Goal: Task Accomplishment & Management: Complete application form

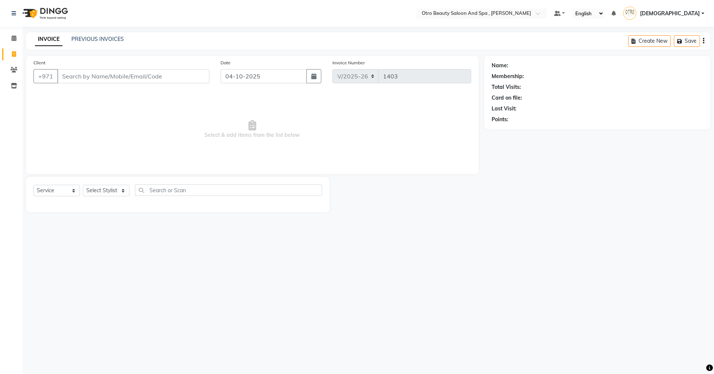
select select "8622"
select select "service"
drag, startPoint x: 0, startPoint y: 0, endPoint x: 600, endPoint y: 251, distance: 649.9
click at [600, 251] on div "Select Location × Otro Beauty Saloon And Spa , Al Yasmeen Default Panel My Pane…" at bounding box center [357, 187] width 714 height 374
click at [88, 75] on input "Client" at bounding box center [133, 76] width 152 height 14
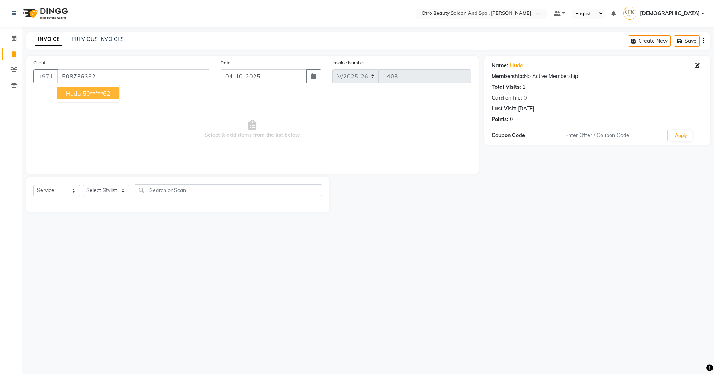
click at [80, 93] on span "huda" at bounding box center [73, 93] width 15 height 7
type input "50*****62"
drag, startPoint x: 124, startPoint y: 193, endPoint x: 119, endPoint y: 186, distance: 8.3
click at [124, 193] on select "Select Stylist [PERSON_NAME] [PERSON_NAME] Hera Karuna [PERSON_NAME] Mamita [PE…" at bounding box center [106, 191] width 46 height 12
select select "86538"
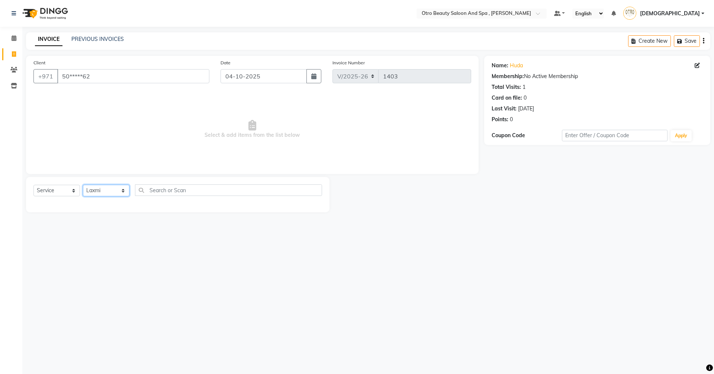
click at [83, 185] on select "Select Stylist [PERSON_NAME] [PERSON_NAME] Hera Karuna [PERSON_NAME] Mamita [PE…" at bounding box center [106, 191] width 46 height 12
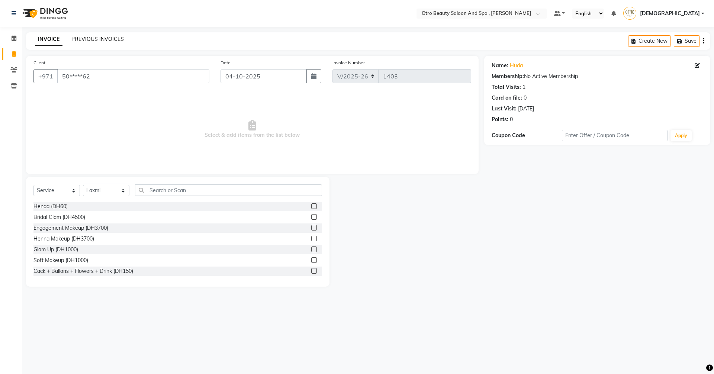
click at [88, 39] on link "PREVIOUS INVOICES" at bounding box center [97, 39] width 52 height 7
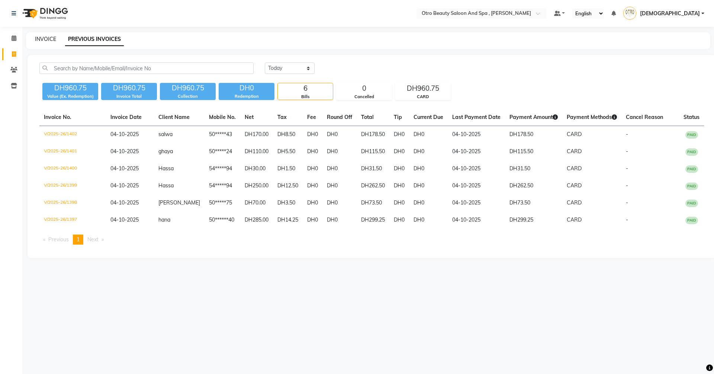
click at [41, 37] on link "INVOICE" at bounding box center [45, 39] width 21 height 7
select select "8622"
select select "service"
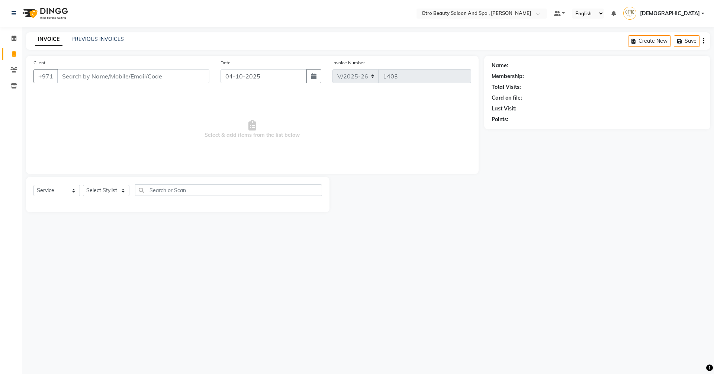
click at [132, 78] on input "Client" at bounding box center [133, 76] width 152 height 14
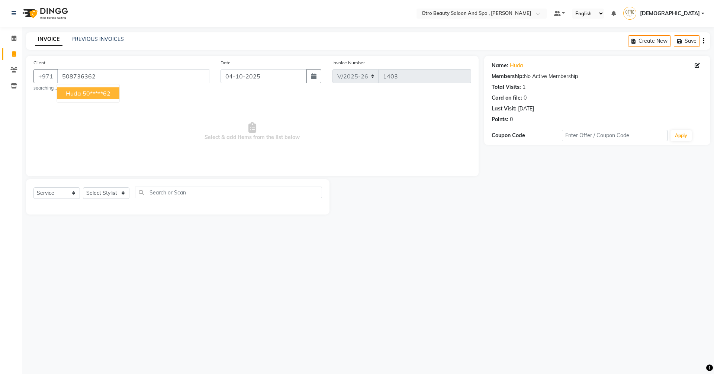
click at [106, 91] on ngb-highlight "50*****62" at bounding box center [97, 93] width 28 height 7
type input "50*****62"
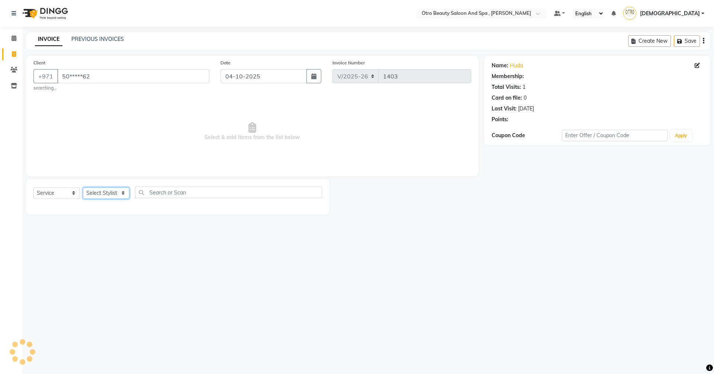
click at [123, 195] on select "Select Stylist [PERSON_NAME] [PERSON_NAME] Hera Karuna [PERSON_NAME] Mamita [PE…" at bounding box center [106, 193] width 46 height 12
select select "86538"
click at [83, 187] on select "Select Stylist [PERSON_NAME] [PERSON_NAME] Hera Karuna [PERSON_NAME] Mamita [PE…" at bounding box center [106, 193] width 46 height 12
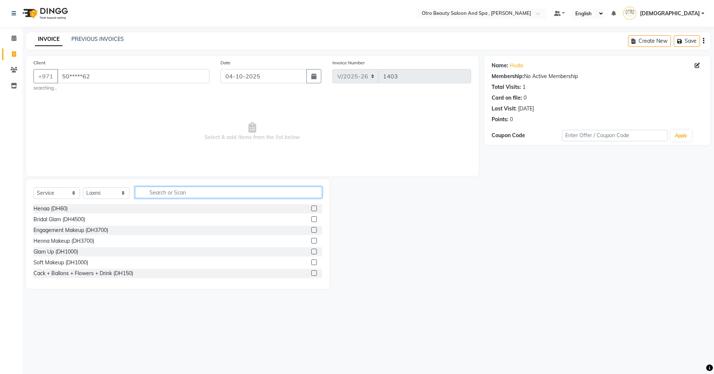
click at [185, 194] on input "text" at bounding box center [228, 193] width 187 height 12
type input "full"
click at [311, 217] on label at bounding box center [314, 219] width 6 height 6
click at [311, 217] on input "checkbox" at bounding box center [313, 219] width 5 height 5
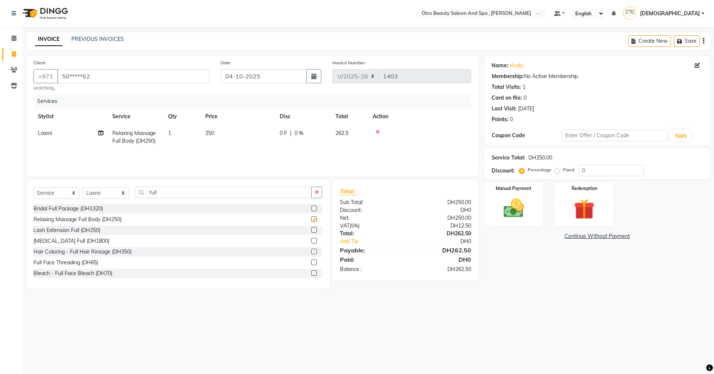
checkbox input "false"
click at [505, 203] on img at bounding box center [513, 208] width 35 height 25
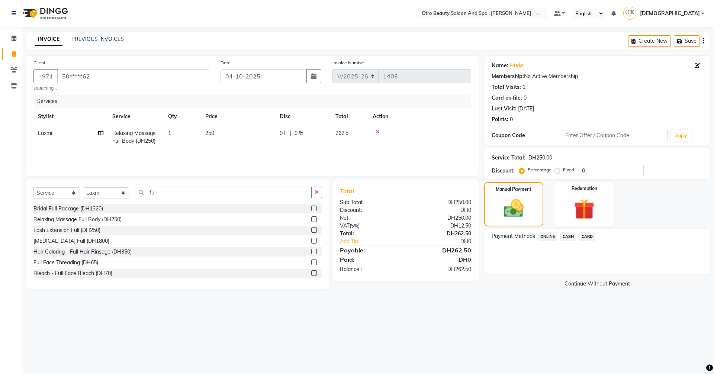
click at [589, 238] on span "CARD" at bounding box center [587, 236] width 16 height 9
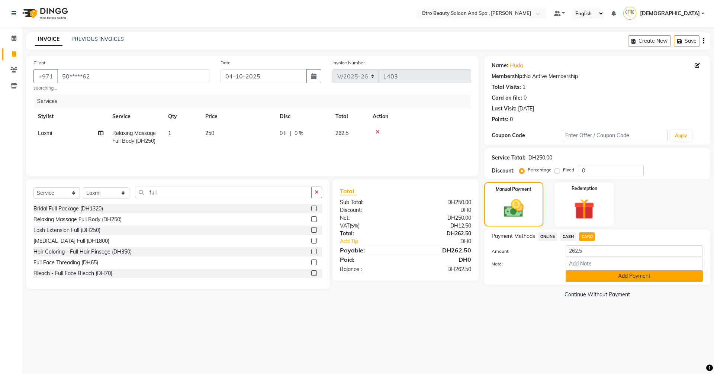
click at [597, 278] on button "Add Payment" at bounding box center [633, 276] width 137 height 12
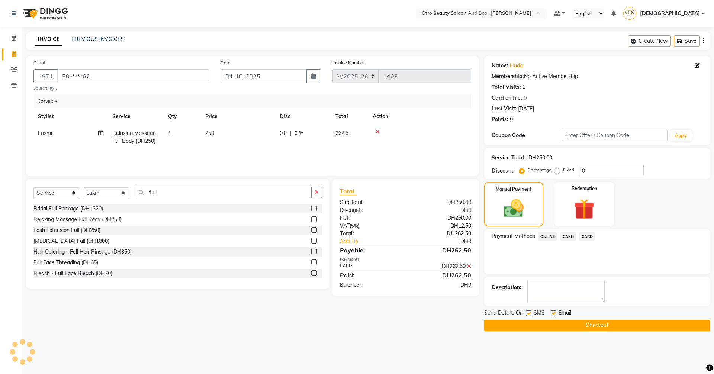
click at [592, 326] on button "Checkout" at bounding box center [597, 326] width 226 height 12
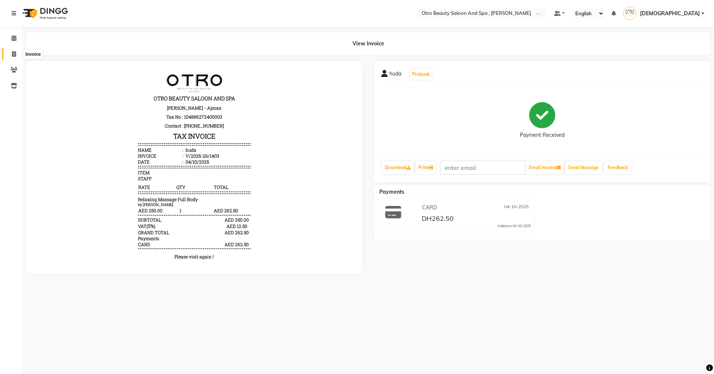
click at [15, 55] on icon at bounding box center [14, 54] width 4 height 6
select select "8622"
select select "service"
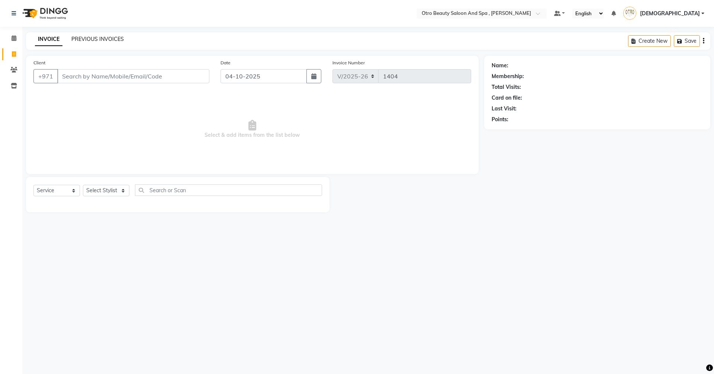
click at [103, 40] on link "PREVIOUS INVOICES" at bounding box center [97, 39] width 52 height 7
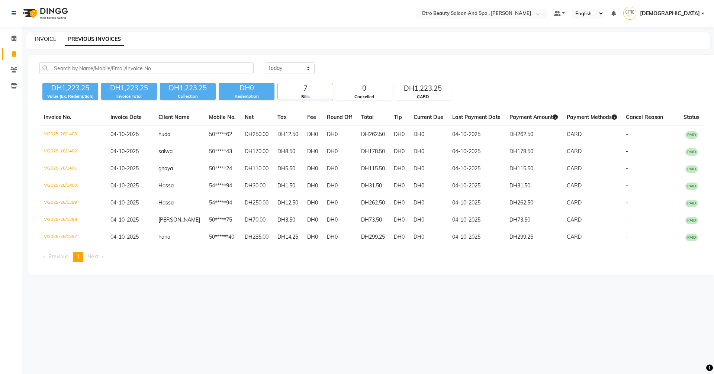
click at [44, 41] on link "INVOICE" at bounding box center [45, 39] width 21 height 7
select select "service"
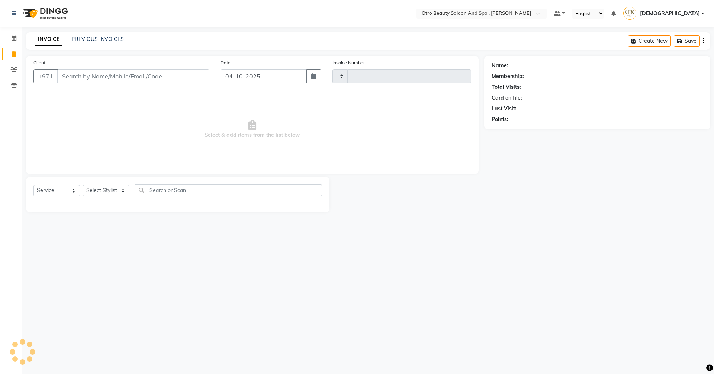
type input "1404"
select select "8622"
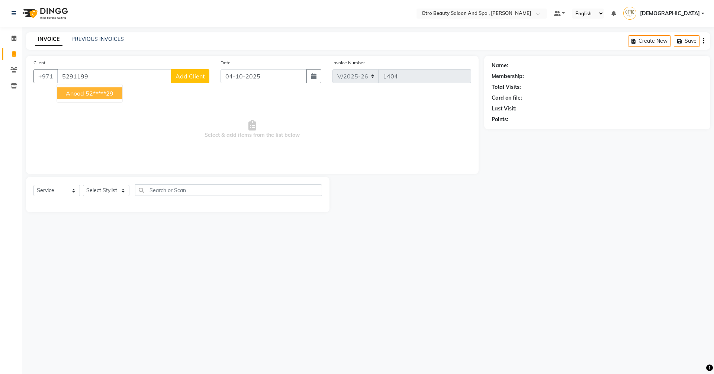
click at [95, 93] on ngb-highlight "52*****29" at bounding box center [99, 93] width 28 height 7
type input "52*****29"
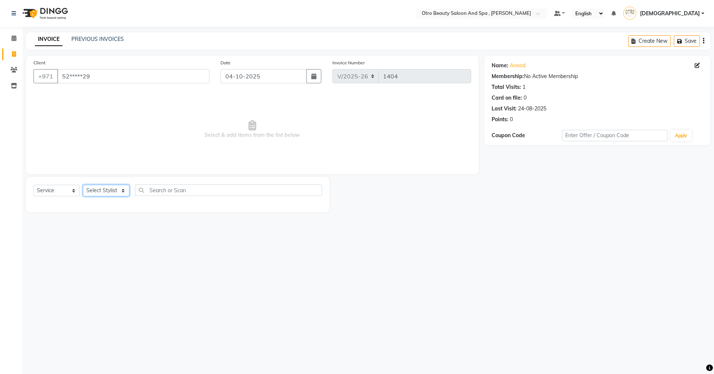
click at [122, 191] on select "Select Stylist [PERSON_NAME] [PERSON_NAME] Hera Karuna [PERSON_NAME] Mamita [PE…" at bounding box center [106, 191] width 46 height 12
select select "86568"
click at [83, 185] on select "Select Stylist [PERSON_NAME] [PERSON_NAME] Hera Karuna [PERSON_NAME] Mamita [PE…" at bounding box center [106, 191] width 46 height 12
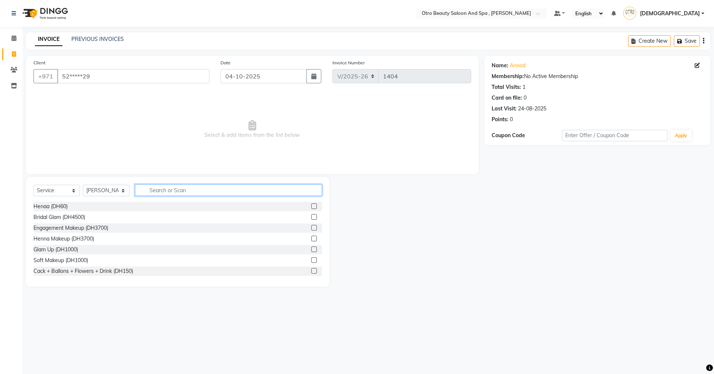
click at [188, 192] on input "text" at bounding box center [228, 190] width 187 height 12
type input "mani"
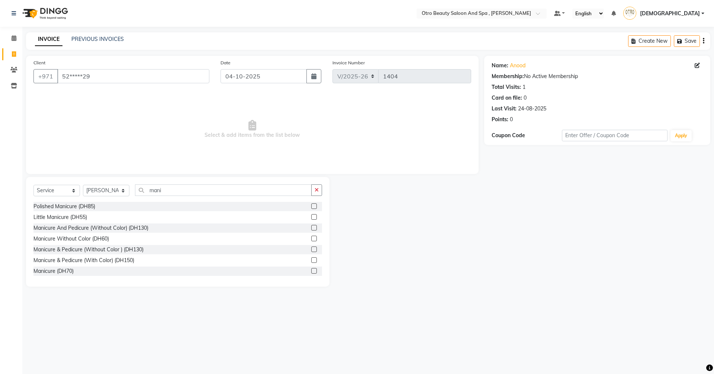
click at [311, 249] on label at bounding box center [314, 249] width 6 height 6
click at [311, 249] on input "checkbox" at bounding box center [313, 249] width 5 height 5
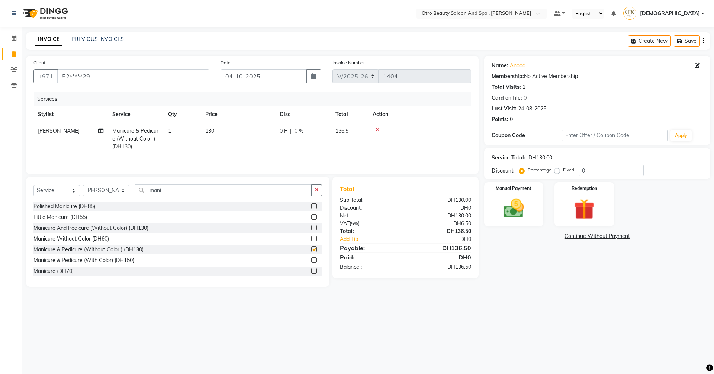
checkbox input "false"
click at [123, 190] on select "Select Stylist [PERSON_NAME] [PERSON_NAME] Hera Karuna [PERSON_NAME] Mamita [PE…" at bounding box center [106, 191] width 46 height 12
click at [190, 146] on td "1" at bounding box center [182, 139] width 37 height 32
select select "86568"
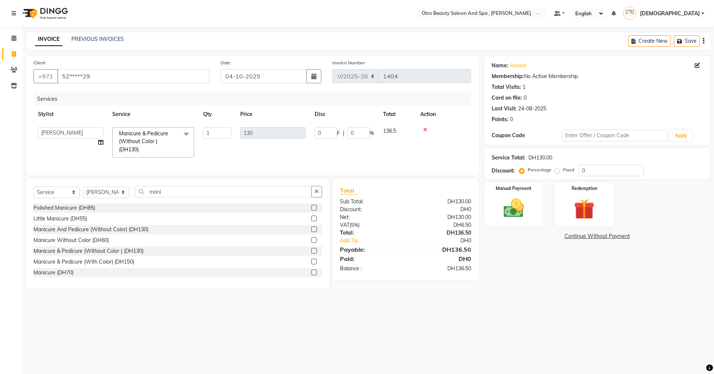
click at [103, 142] on td "[PERSON_NAME] [PERSON_NAME] Hera [PERSON_NAME] [PERSON_NAME] Mamita [PERSON_NAM…" at bounding box center [70, 142] width 74 height 39
click at [100, 140] on icon at bounding box center [100, 142] width 5 height 5
select select "86568"
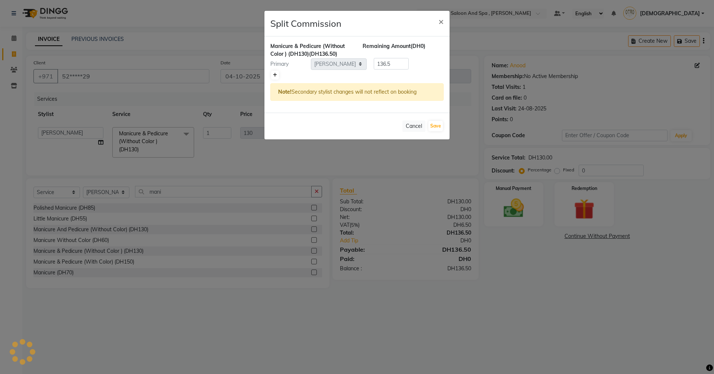
click at [278, 75] on link at bounding box center [275, 75] width 8 height 9
type input "68.25"
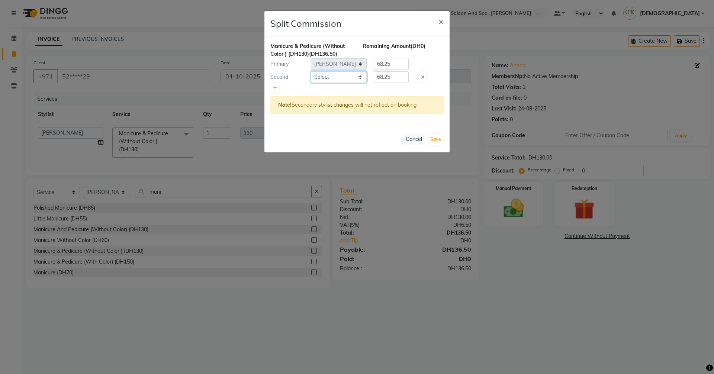
click at [363, 75] on select "Select [PERSON_NAME] [PERSON_NAME] Hera Karuna [PERSON_NAME] Mamita [PERSON_NAM…" at bounding box center [339, 77] width 56 height 12
select select "86535"
click at [311, 71] on select "Select [PERSON_NAME] [PERSON_NAME] Hera Karuna [PERSON_NAME] Mamita [PERSON_NAM…" at bounding box center [339, 77] width 56 height 12
click at [436, 140] on button "Save" at bounding box center [435, 139] width 14 height 10
select select "Select"
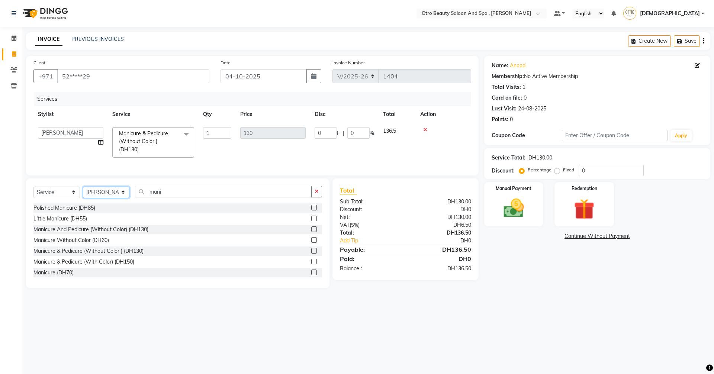
click at [125, 198] on select "Select Stylist [PERSON_NAME] [PERSON_NAME] Hera Karuna [PERSON_NAME] Mamita [PE…" at bounding box center [106, 193] width 46 height 12
click at [83, 192] on select "Select Stylist [PERSON_NAME] [PERSON_NAME] Hera Karuna [PERSON_NAME] Mamita [PE…" at bounding box center [106, 193] width 46 height 12
click at [191, 197] on input "mani" at bounding box center [223, 192] width 177 height 12
type input "m"
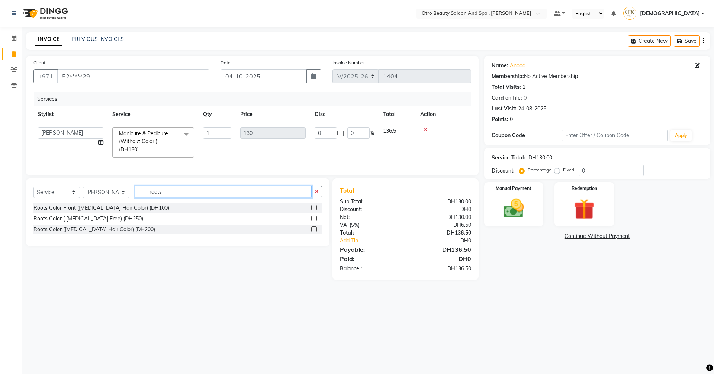
type input "roots"
click at [313, 221] on label at bounding box center [314, 219] width 6 height 6
click at [313, 221] on input "checkbox" at bounding box center [313, 218] width 5 height 5
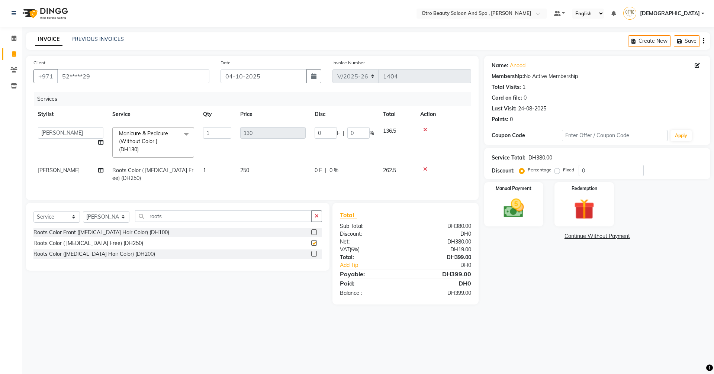
checkbox input "false"
drag, startPoint x: 424, startPoint y: 168, endPoint x: 205, endPoint y: 178, distance: 219.5
click at [423, 168] on icon at bounding box center [425, 169] width 4 height 5
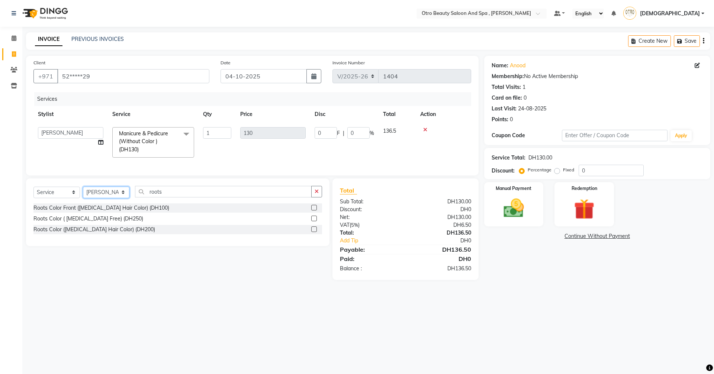
click at [124, 194] on select "Select Stylist [PERSON_NAME] [PERSON_NAME] Hera Karuna [PERSON_NAME] Mamita [PE…" at bounding box center [106, 193] width 46 height 12
select select "86183"
click at [83, 192] on select "Select Stylist [PERSON_NAME] [PERSON_NAME] Hera Karuna [PERSON_NAME] Mamita [PE…" at bounding box center [106, 193] width 46 height 12
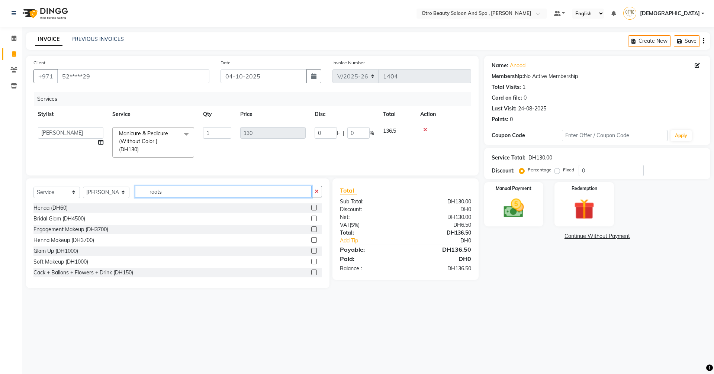
click at [176, 194] on input "roots" at bounding box center [223, 192] width 177 height 12
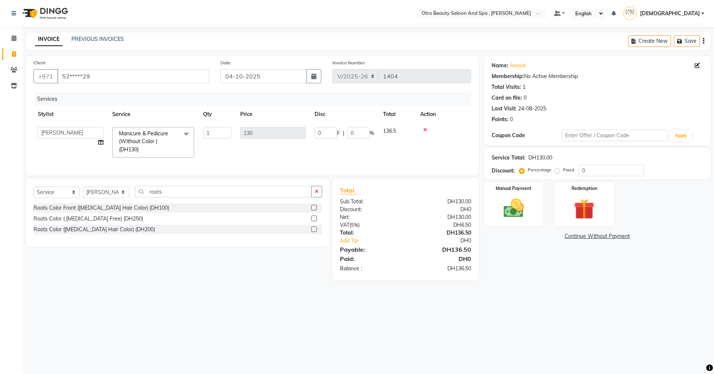
click at [312, 221] on label at bounding box center [314, 219] width 6 height 6
click at [312, 221] on input "checkbox" at bounding box center [313, 218] width 5 height 5
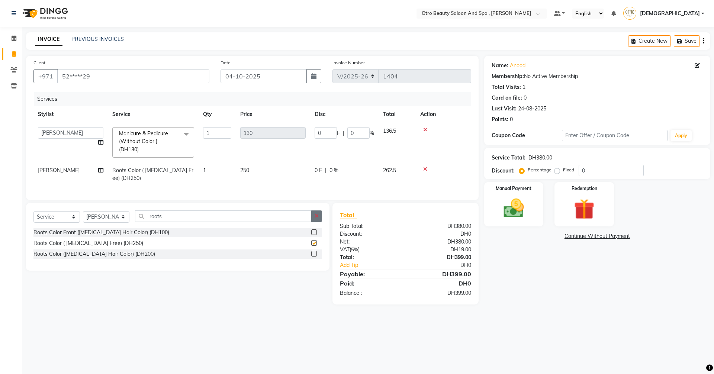
checkbox input "false"
click at [171, 222] on input "roots" at bounding box center [223, 216] width 177 height 12
type input "r"
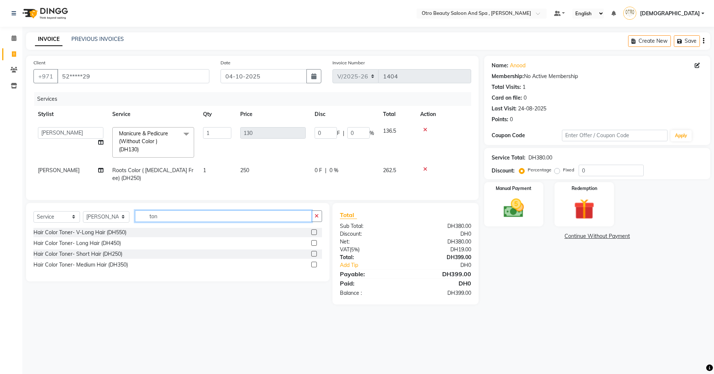
type input "ton"
click at [314, 267] on label at bounding box center [314, 265] width 6 height 6
click at [314, 267] on input "checkbox" at bounding box center [313, 264] width 5 height 5
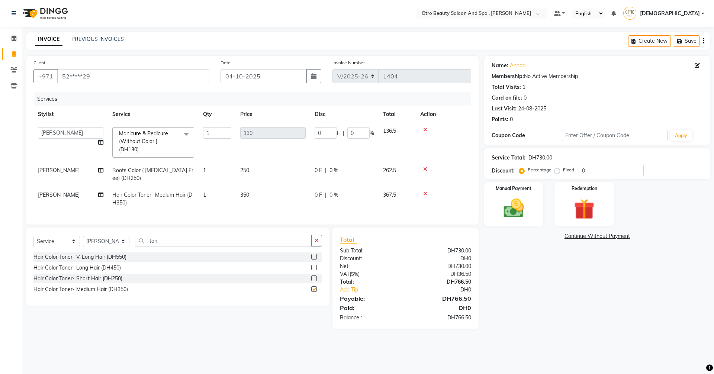
checkbox input "false"
click at [163, 246] on input "ton" at bounding box center [223, 241] width 177 height 12
type input "t"
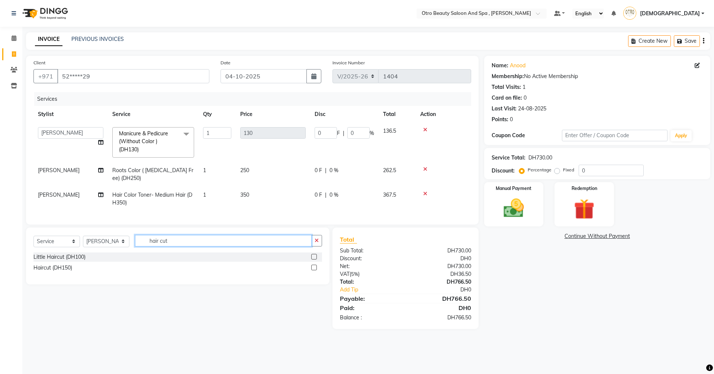
type input "hair cut"
drag, startPoint x: 313, startPoint y: 263, endPoint x: 232, endPoint y: 265, distance: 81.1
click at [312, 259] on label at bounding box center [314, 257] width 6 height 6
click at [312, 259] on input "checkbox" at bounding box center [313, 257] width 5 height 5
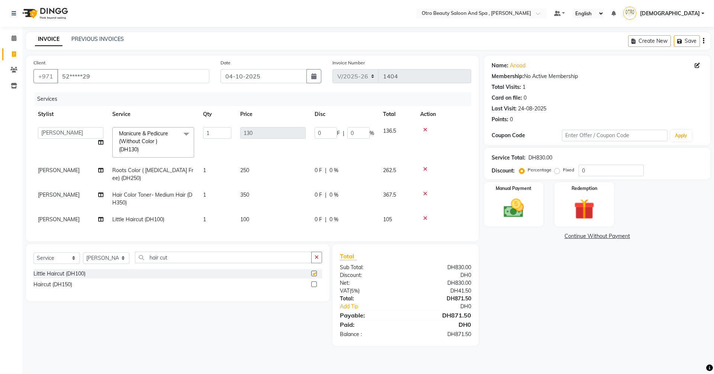
checkbox input "false"
click at [179, 263] on input "hair cut" at bounding box center [223, 258] width 177 height 12
type input "h"
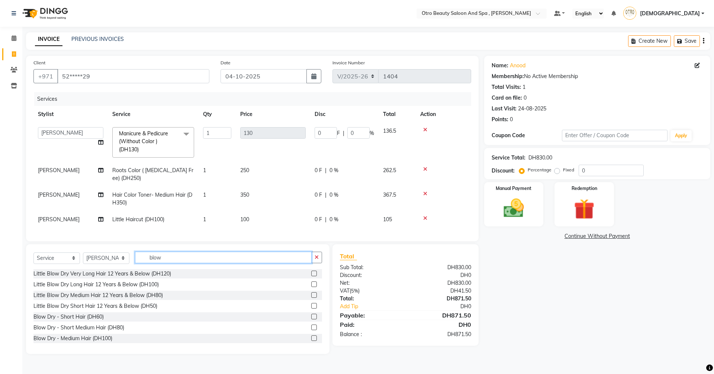
type input "blow"
click at [311, 341] on label at bounding box center [314, 338] width 6 height 6
click at [311, 341] on input "checkbox" at bounding box center [313, 338] width 5 height 5
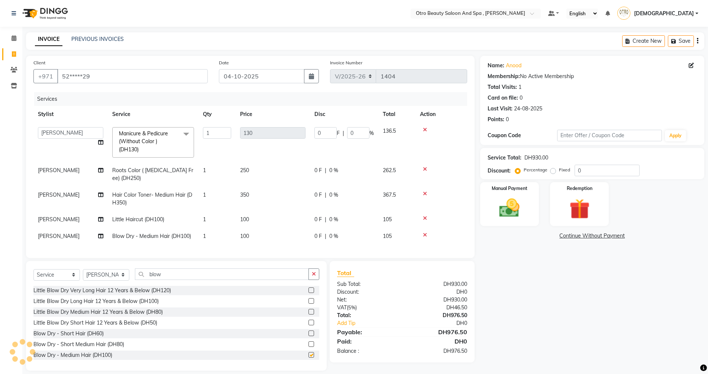
checkbox input "false"
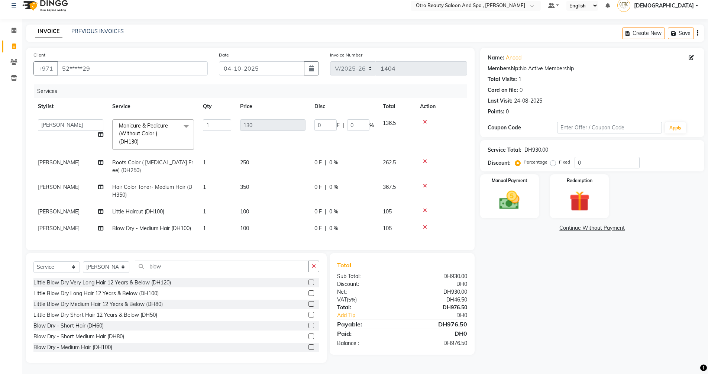
scroll to position [13, 0]
click at [177, 268] on input "blow" at bounding box center [222, 267] width 174 height 12
type input "b"
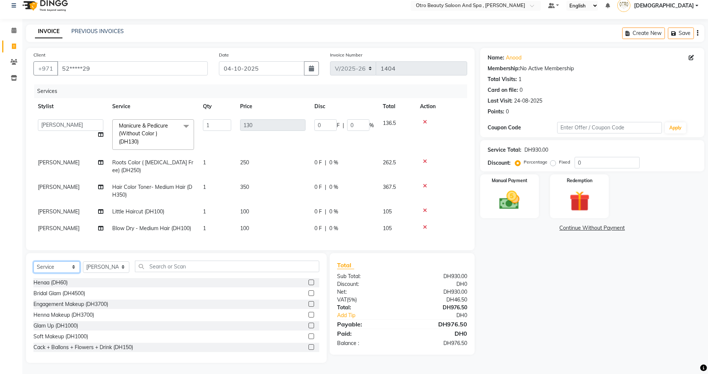
click at [72, 267] on select "Select Service Product Membership Package Voucher Prepaid Gift Card" at bounding box center [56, 267] width 46 height 12
select select "package"
click at [33, 261] on select "Select Service Product Membership Package Voucher Prepaid Gift Card" at bounding box center [56, 267] width 46 height 12
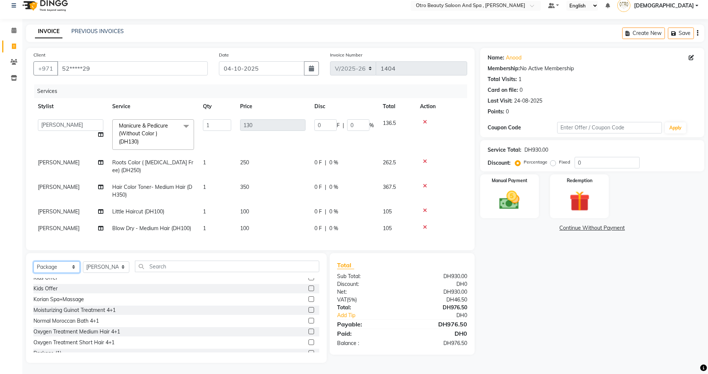
scroll to position [74, 0]
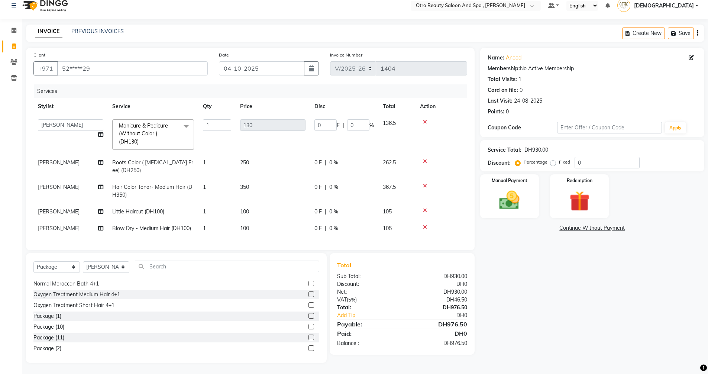
click at [309, 338] on label at bounding box center [312, 338] width 6 height 6
click at [309, 338] on input "checkbox" at bounding box center [311, 337] width 5 height 5
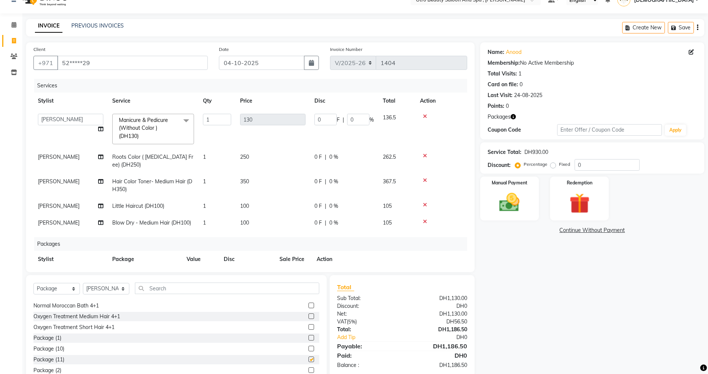
checkbox input "false"
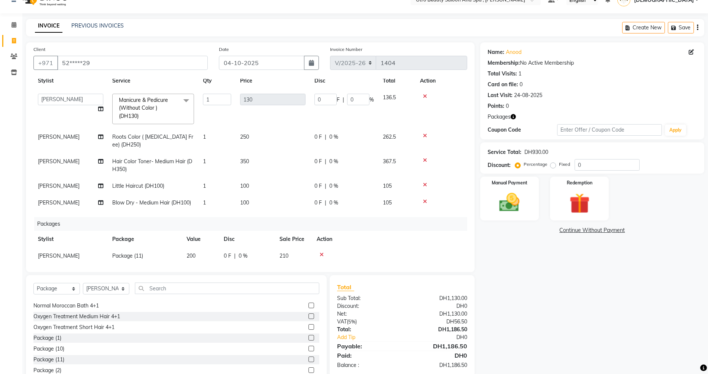
scroll to position [31, 0]
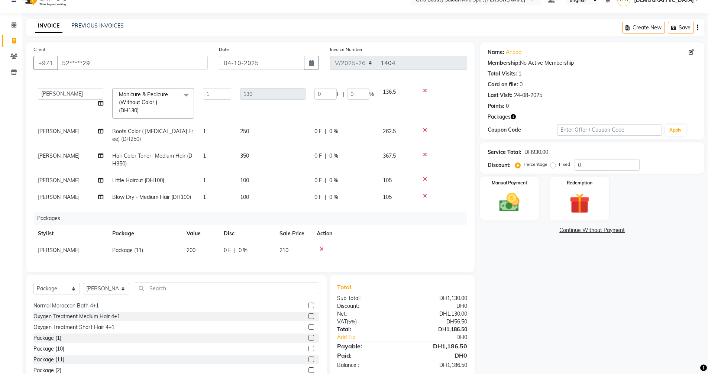
click at [320, 246] on icon at bounding box center [322, 248] width 4 height 5
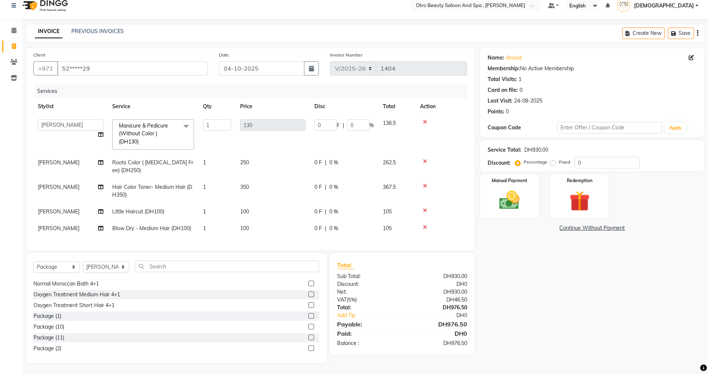
scroll to position [0, 0]
click at [309, 327] on label at bounding box center [312, 327] width 6 height 6
click at [309, 327] on input "checkbox" at bounding box center [311, 326] width 5 height 5
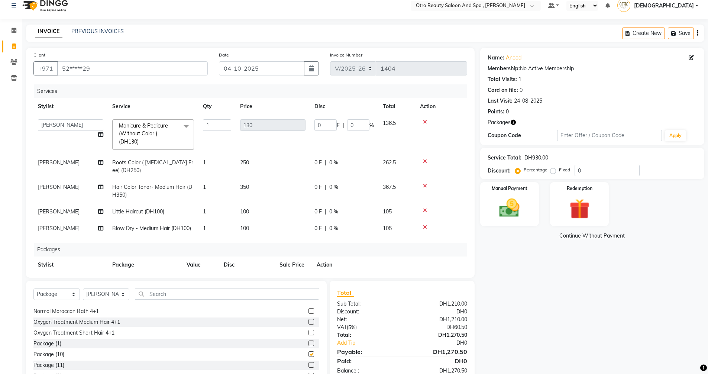
scroll to position [13, 0]
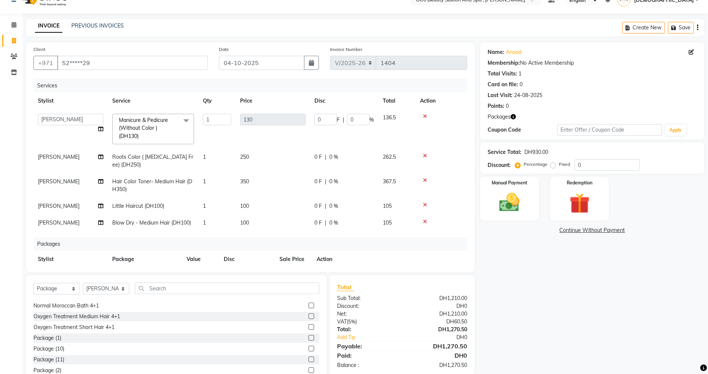
checkbox input "false"
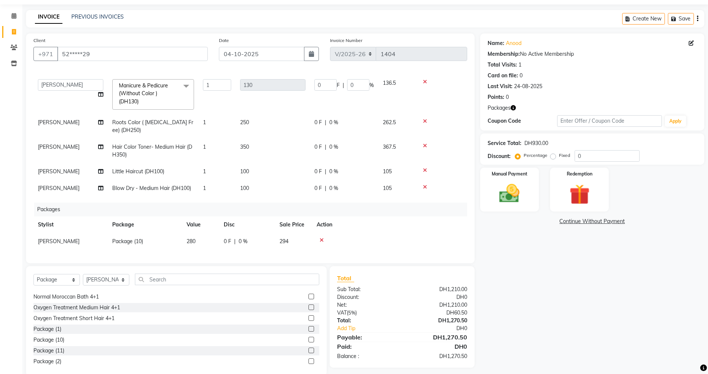
scroll to position [35, 0]
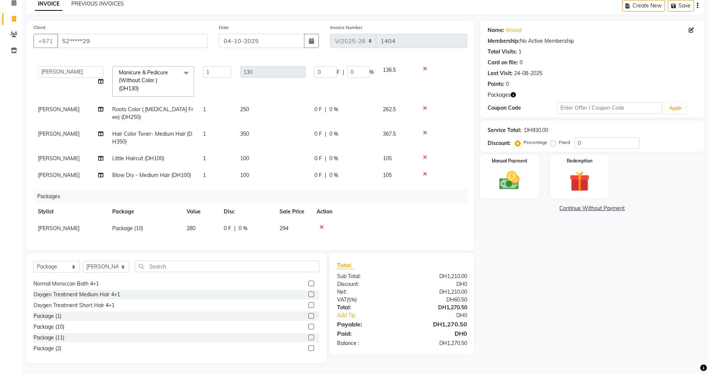
click at [227, 225] on span "0 F" at bounding box center [227, 229] width 7 height 8
select select "86183"
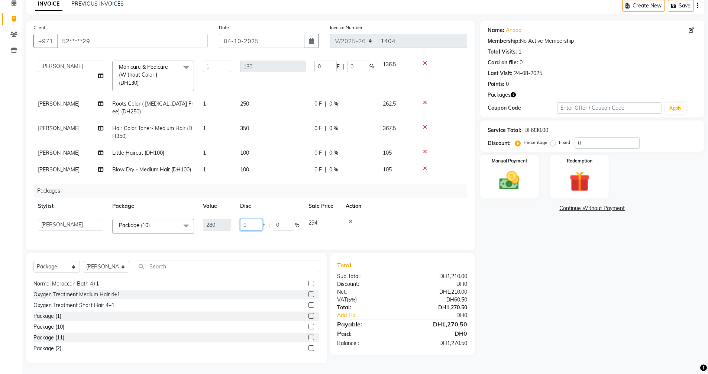
click at [250, 225] on input "0" at bounding box center [251, 225] width 22 height 12
type input "30"
click at [543, 289] on div "Name: Anood Membership: No Active Membership Total Visits: 1 Card on file: 0 La…" at bounding box center [595, 191] width 230 height 342
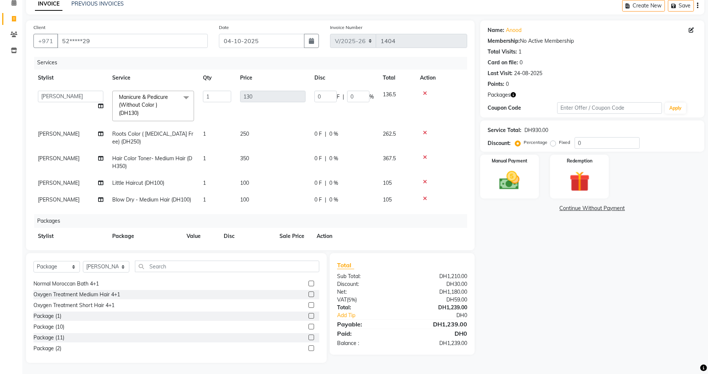
scroll to position [0, 0]
click at [102, 108] on icon at bounding box center [100, 106] width 5 height 5
select select "86568"
select select "86535"
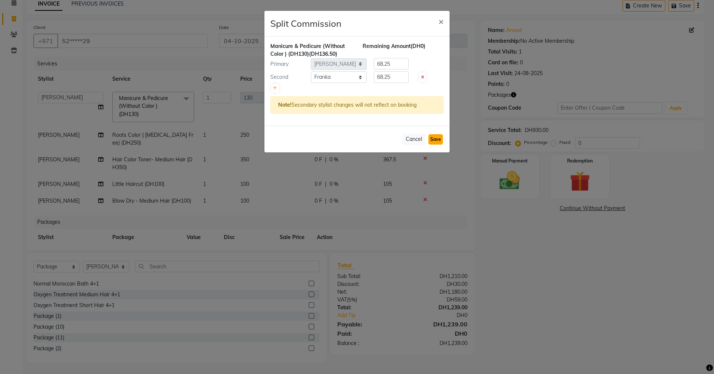
click at [437, 139] on button "Save" at bounding box center [435, 139] width 14 height 10
select select "Select"
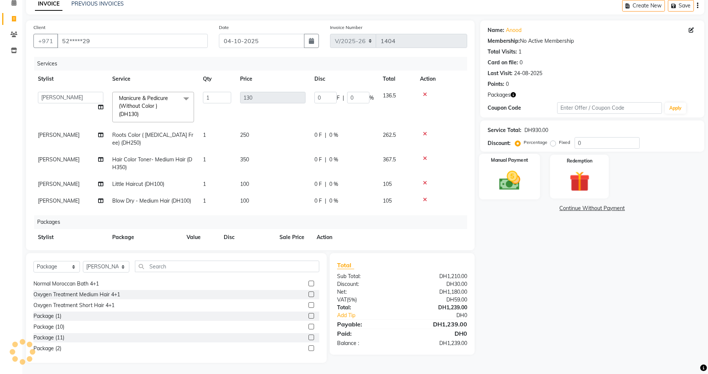
click at [516, 178] on img at bounding box center [509, 180] width 34 height 24
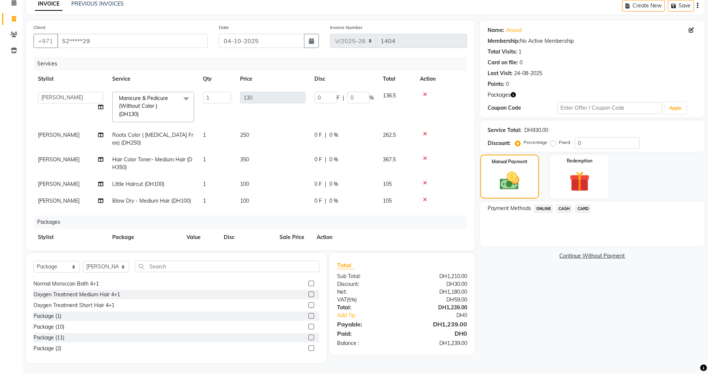
click at [582, 211] on span "CARD" at bounding box center [583, 208] width 16 height 9
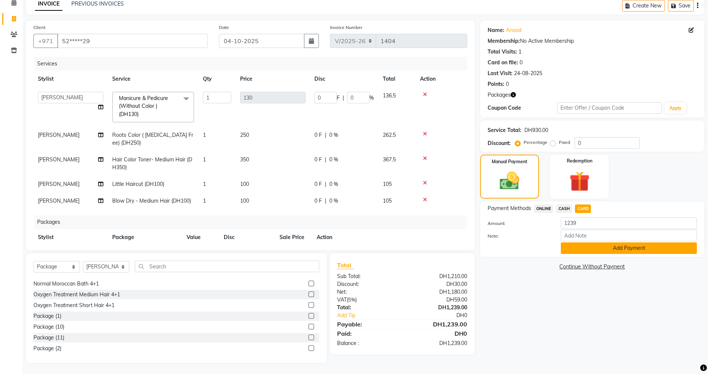
click at [598, 247] on button "Add Payment" at bounding box center [629, 248] width 136 height 12
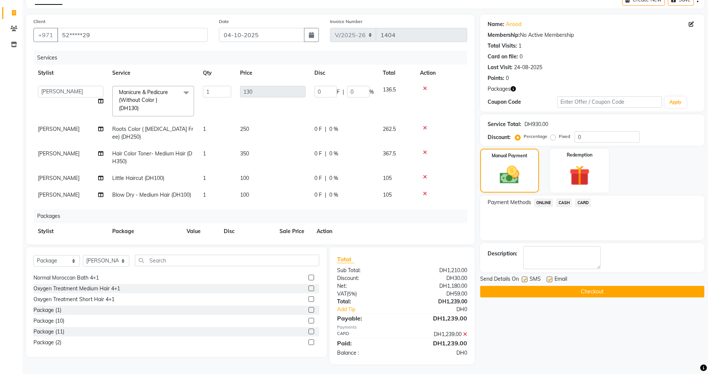
scroll to position [43, 0]
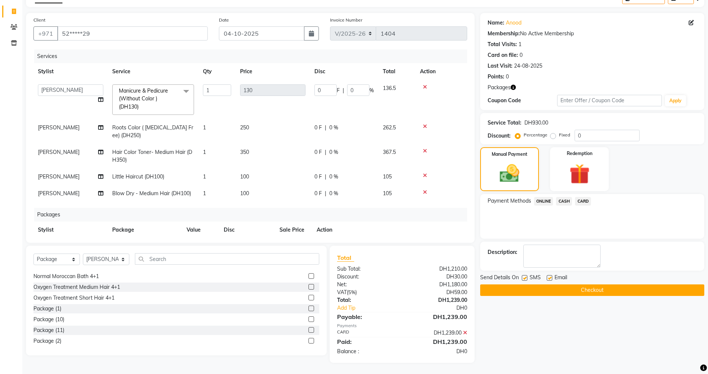
click at [581, 289] on button "Checkout" at bounding box center [592, 290] width 224 height 12
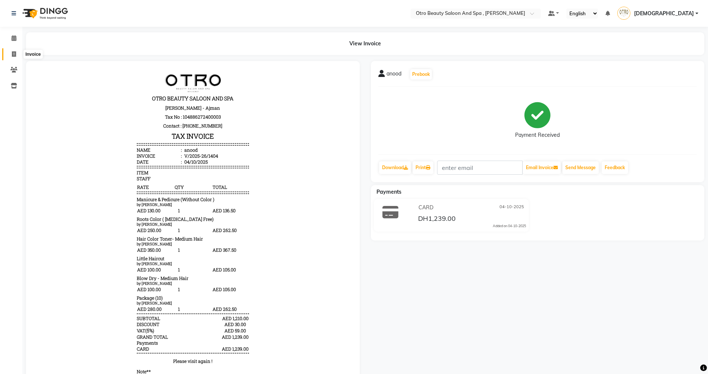
drag, startPoint x: 16, startPoint y: 54, endPoint x: 12, endPoint y: 54, distance: 4.8
click at [16, 54] on span at bounding box center [13, 54] width 13 height 9
select select "service"
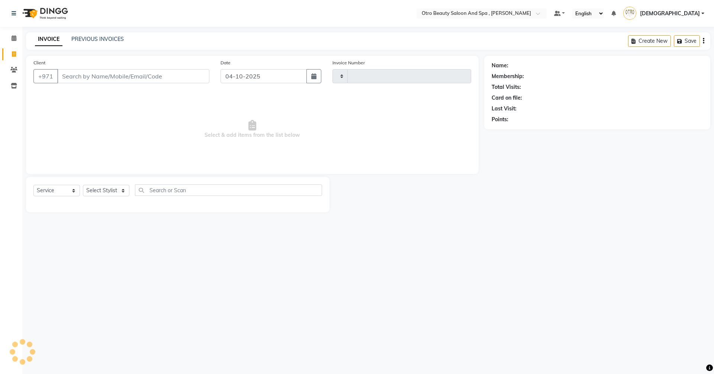
type input "5"
type input "1405"
type input "50"
select select "8622"
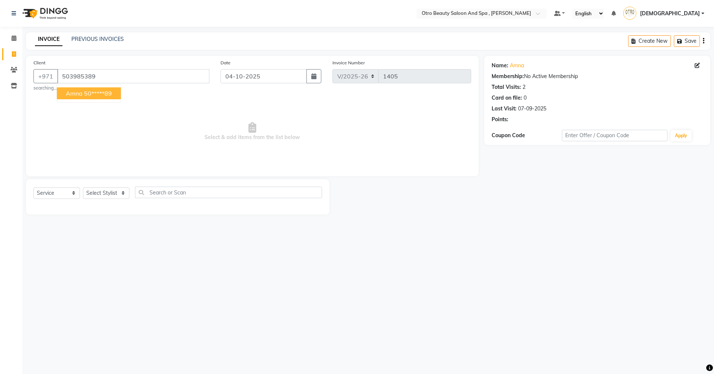
click at [74, 95] on span "Amna" at bounding box center [74, 93] width 17 height 7
type input "50*****89"
click at [127, 193] on select "Select Stylist [PERSON_NAME] [PERSON_NAME] Hera Karuna [PERSON_NAME] Mamita [PE…" at bounding box center [106, 193] width 46 height 12
select select "86184"
click at [83, 187] on select "Select Stylist [PERSON_NAME] [PERSON_NAME] Hera Karuna [PERSON_NAME] Mamita [PE…" at bounding box center [106, 193] width 46 height 12
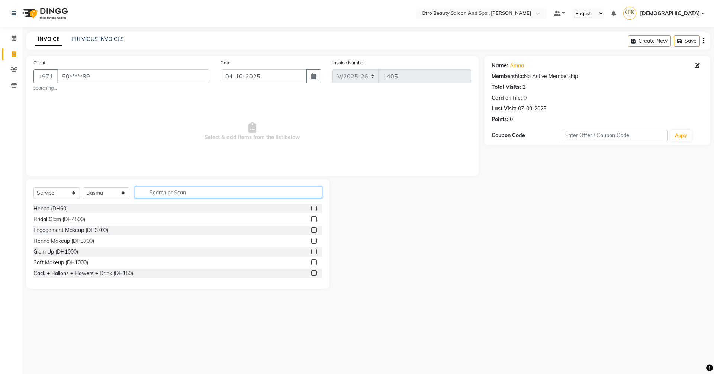
click at [181, 193] on input "text" at bounding box center [228, 193] width 187 height 12
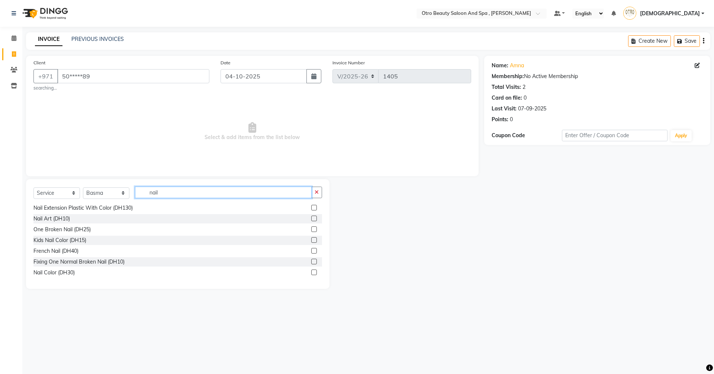
scroll to position [77, 0]
type input "nail"
click at [311, 270] on label at bounding box center [314, 272] width 6 height 6
click at [311, 270] on input "checkbox" at bounding box center [313, 272] width 5 height 5
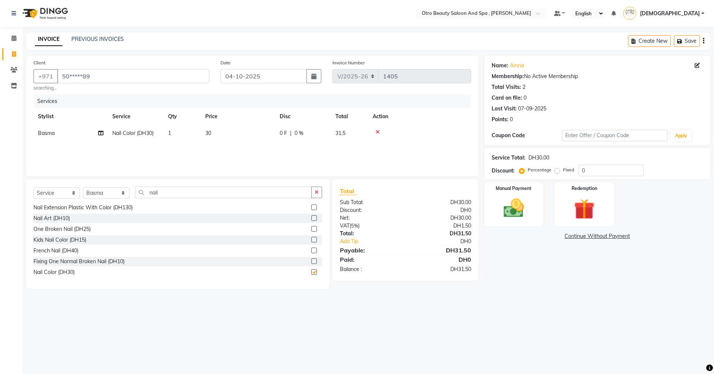
checkbox input "false"
click at [506, 206] on img at bounding box center [513, 208] width 35 height 25
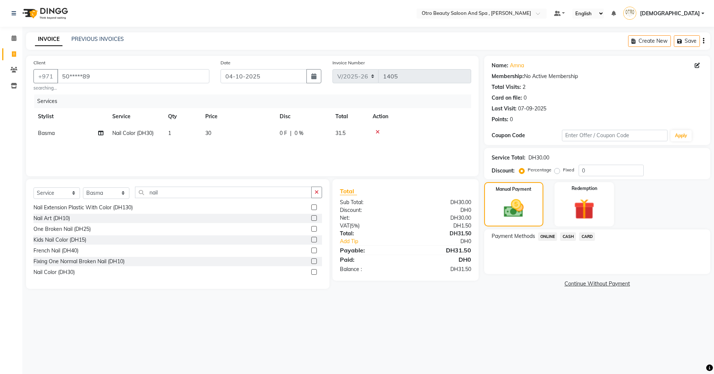
click at [586, 236] on span "CARD" at bounding box center [587, 236] width 16 height 9
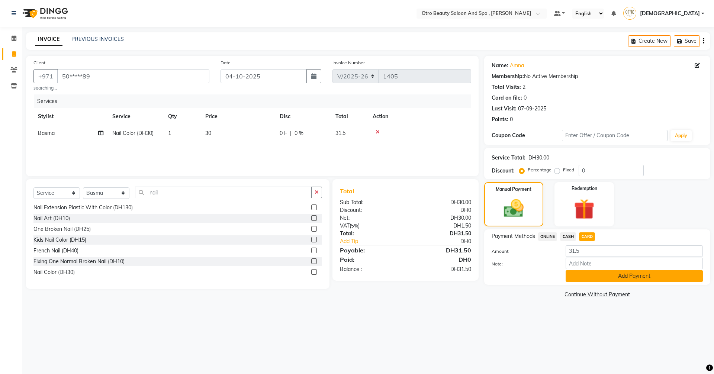
click at [610, 278] on button "Add Payment" at bounding box center [633, 276] width 137 height 12
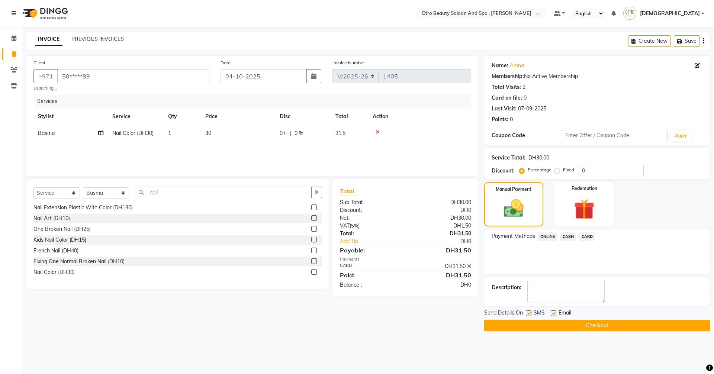
click at [607, 325] on button "Checkout" at bounding box center [597, 326] width 226 height 12
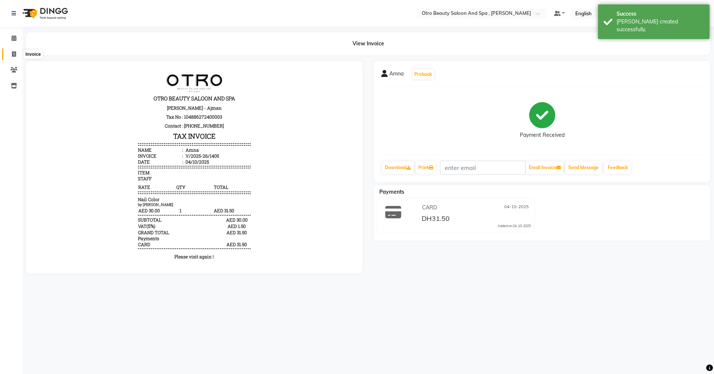
click at [13, 56] on icon at bounding box center [14, 54] width 4 height 6
select select "service"
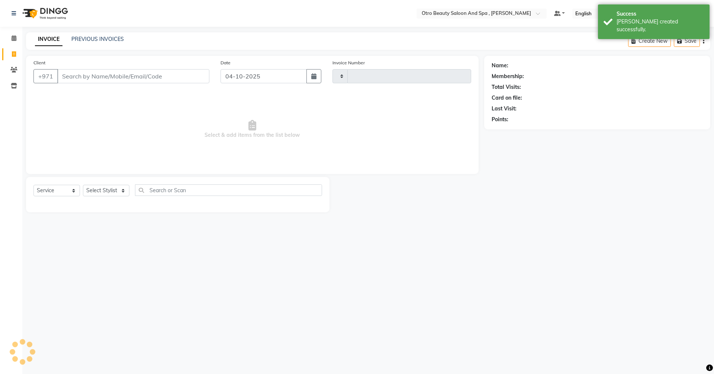
type input "1406"
select select "8622"
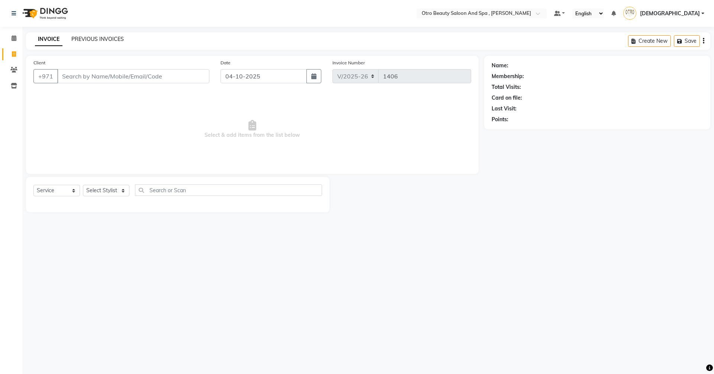
click at [103, 37] on link "PREVIOUS INVOICES" at bounding box center [97, 39] width 52 height 7
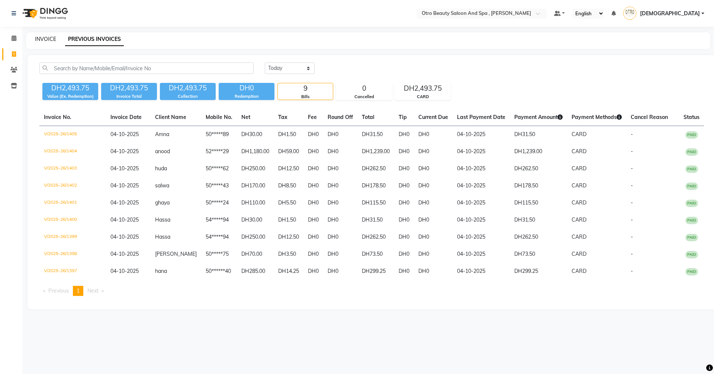
click at [49, 40] on link "INVOICE" at bounding box center [45, 39] width 21 height 7
select select "service"
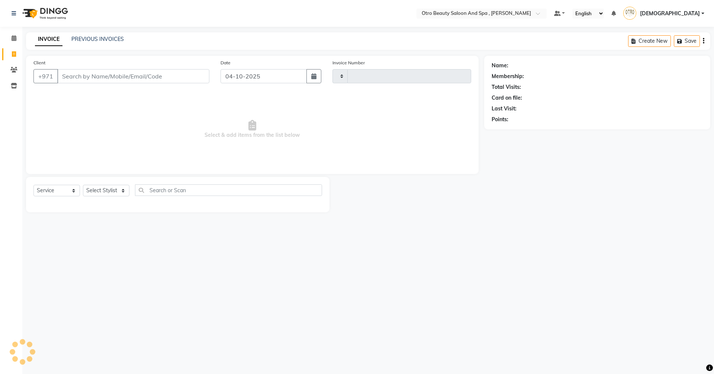
type input "1406"
select select "8622"
type input "506959800"
click at [199, 70] on button "Add Client" at bounding box center [190, 76] width 38 height 14
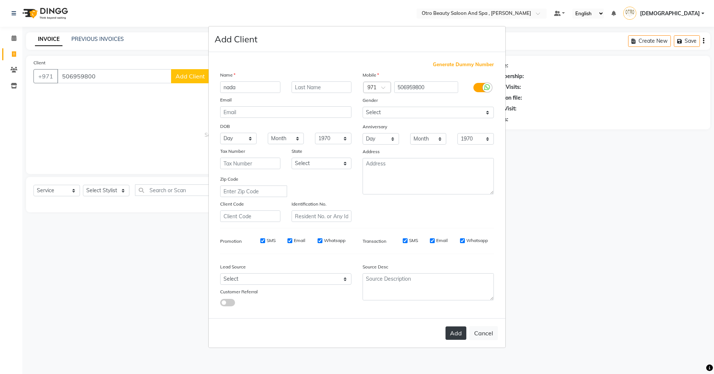
type input "nada"
click at [455, 335] on button "Add" at bounding box center [455, 332] width 21 height 13
type input "50*****00"
select select
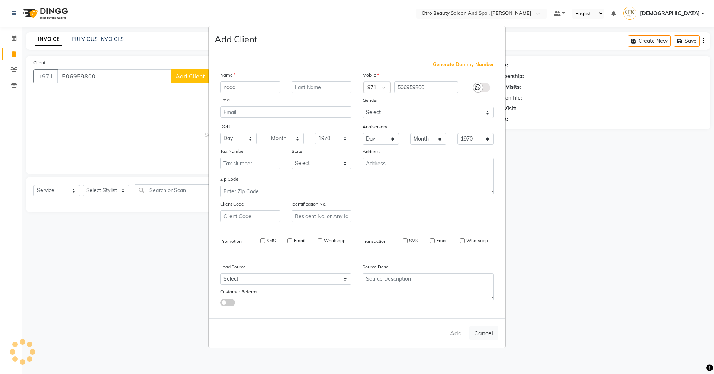
select select
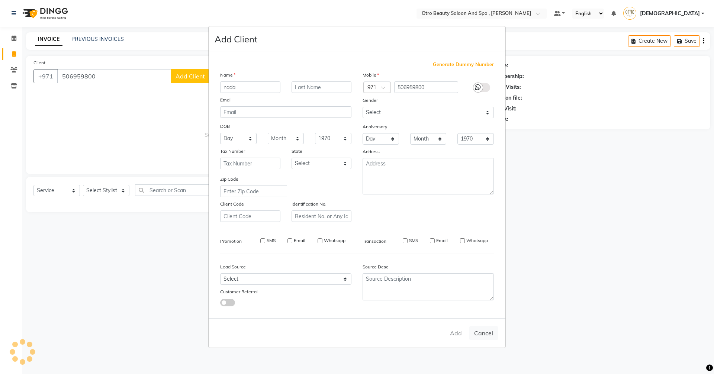
checkbox input "false"
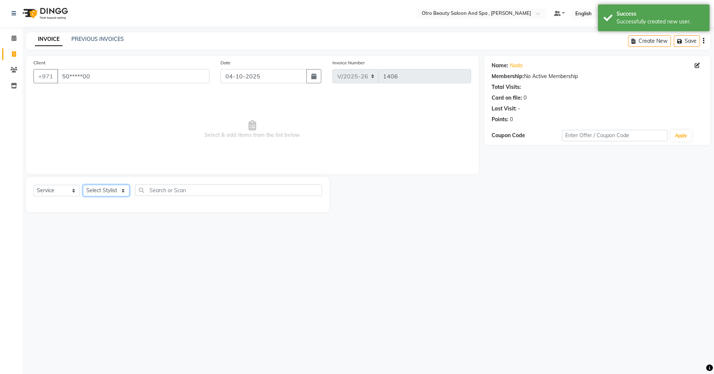
click at [123, 190] on select "Select Stylist [PERSON_NAME] [PERSON_NAME] Hera Karuna [PERSON_NAME] Mamita [PE…" at bounding box center [106, 191] width 46 height 12
select select "86539"
click at [83, 185] on select "Select Stylist [PERSON_NAME] [PERSON_NAME] Hera Karuna [PERSON_NAME] Mamita [PE…" at bounding box center [106, 191] width 46 height 12
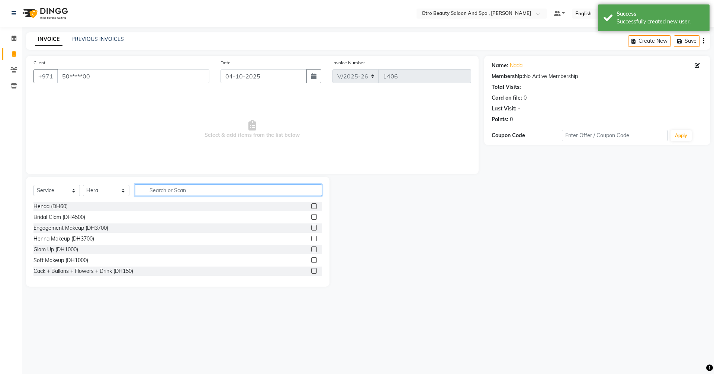
click at [172, 193] on input "text" at bounding box center [228, 190] width 187 height 12
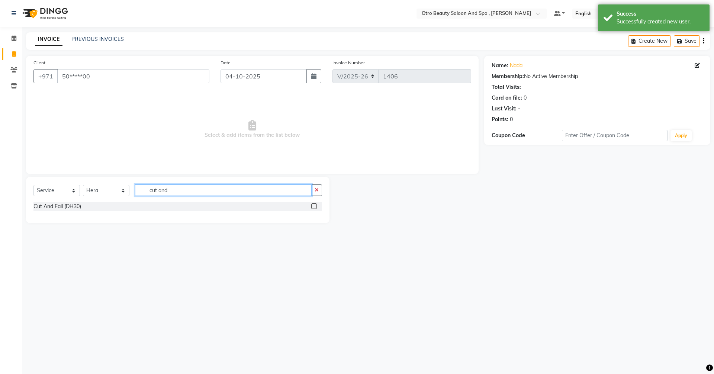
type input "cut and"
click at [311, 206] on label at bounding box center [314, 206] width 6 height 6
click at [311, 206] on input "checkbox" at bounding box center [313, 206] width 5 height 5
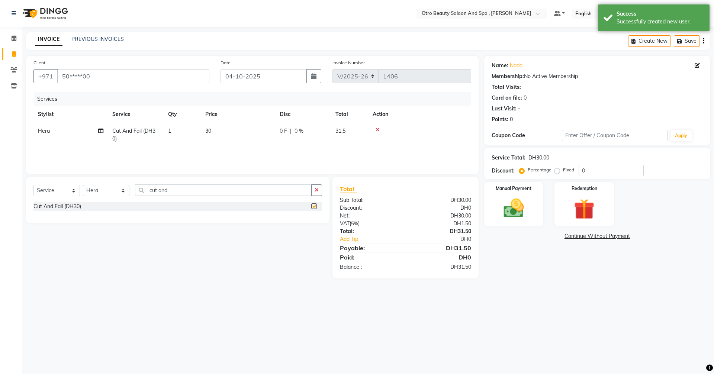
checkbox input "false"
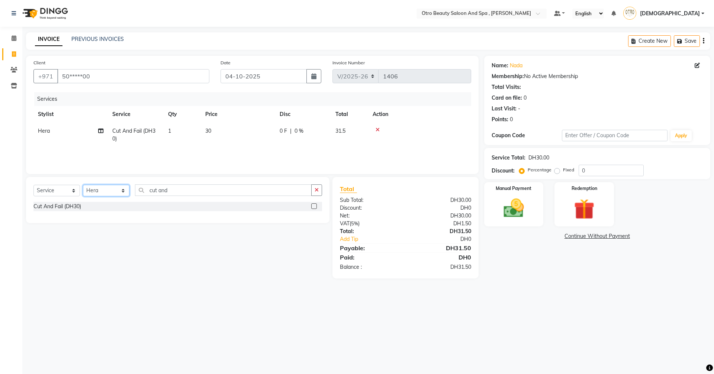
click at [122, 191] on select "Select Stylist [PERSON_NAME] [PERSON_NAME] Hera Karuna [PERSON_NAME] Mamita [PE…" at bounding box center [106, 191] width 46 height 12
select select "86535"
click at [83, 185] on select "Select Stylist [PERSON_NAME] [PERSON_NAME] Hera Karuna [PERSON_NAME] Mamita [PE…" at bounding box center [106, 191] width 46 height 12
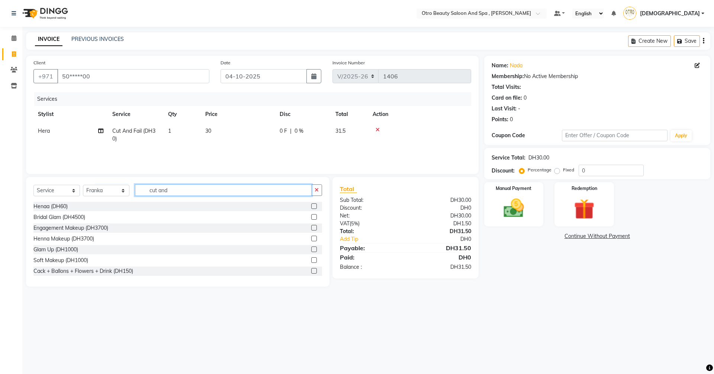
click at [173, 195] on input "cut and" at bounding box center [223, 190] width 177 height 12
type input "c"
type input "mani"
click at [311, 270] on label at bounding box center [314, 271] width 6 height 6
click at [311, 270] on input "checkbox" at bounding box center [313, 271] width 5 height 5
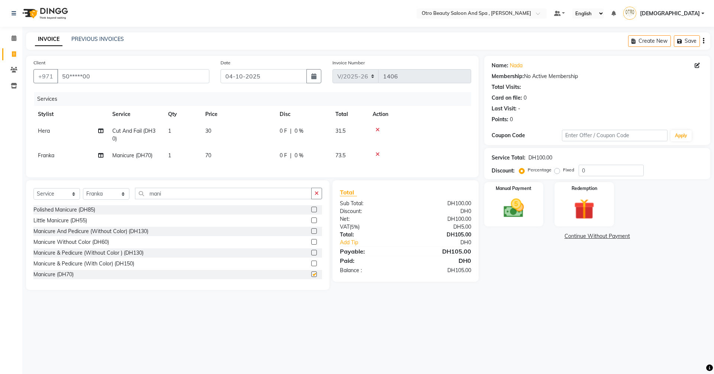
checkbox input "false"
click at [511, 215] on img at bounding box center [513, 208] width 35 height 25
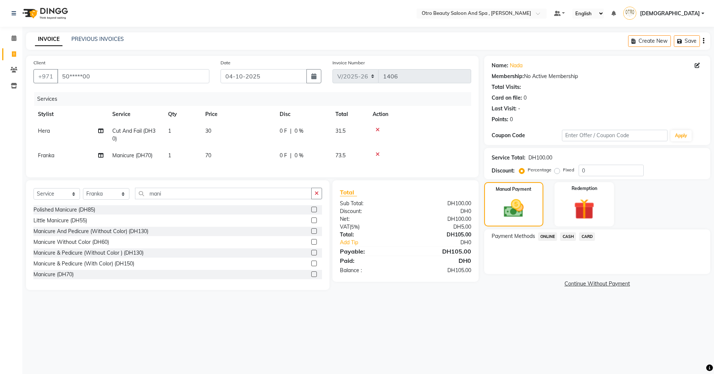
click at [587, 236] on span "CARD" at bounding box center [587, 236] width 16 height 9
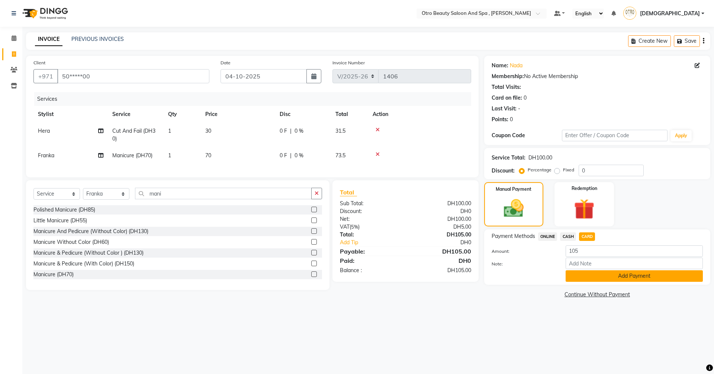
click at [615, 278] on button "Add Payment" at bounding box center [633, 276] width 137 height 12
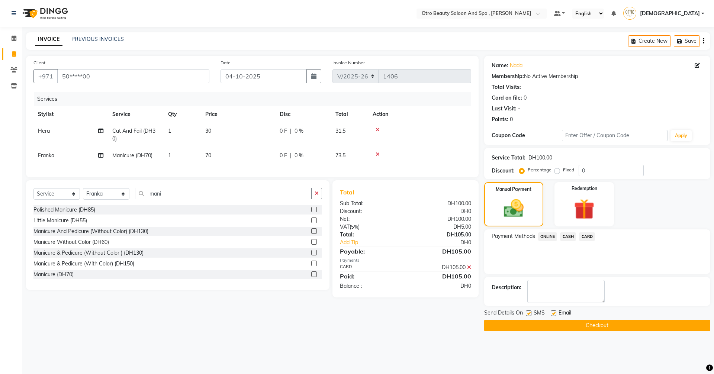
click at [602, 324] on button "Checkout" at bounding box center [597, 326] width 226 height 12
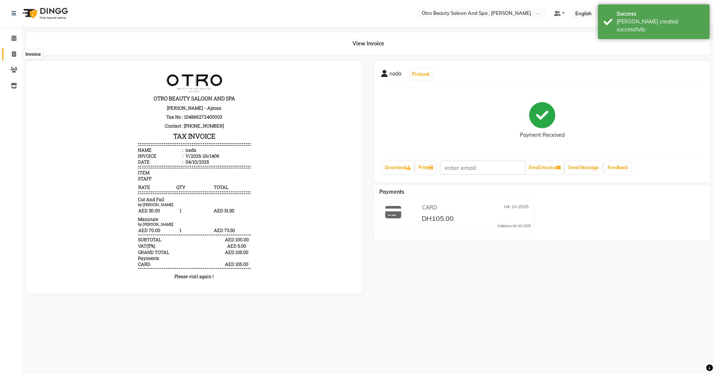
click at [12, 55] on icon at bounding box center [14, 54] width 4 height 6
select select "service"
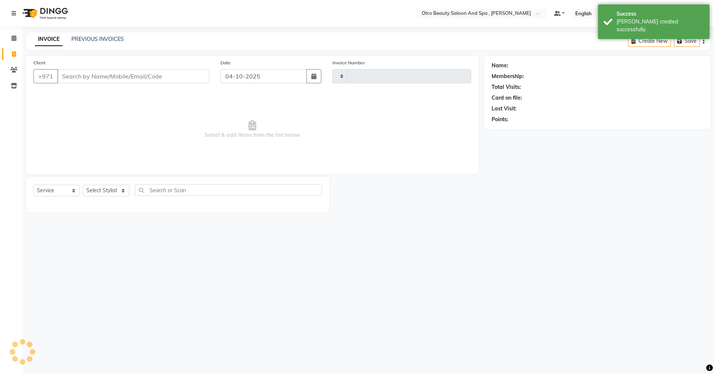
type input "1407"
select select "8622"
click at [113, 41] on link "PREVIOUS INVOICES" at bounding box center [97, 39] width 52 height 7
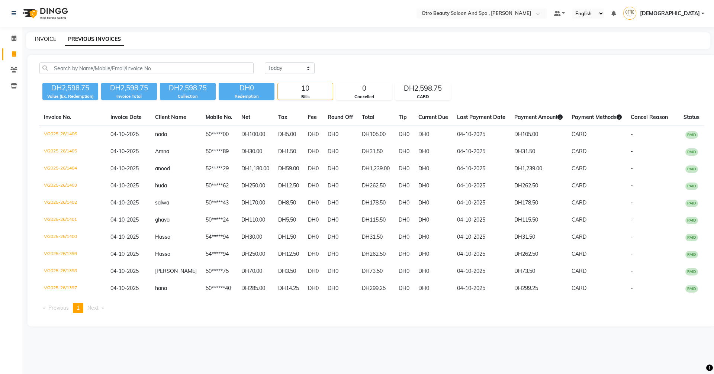
click at [51, 40] on link "INVOICE" at bounding box center [45, 39] width 21 height 7
select select "service"
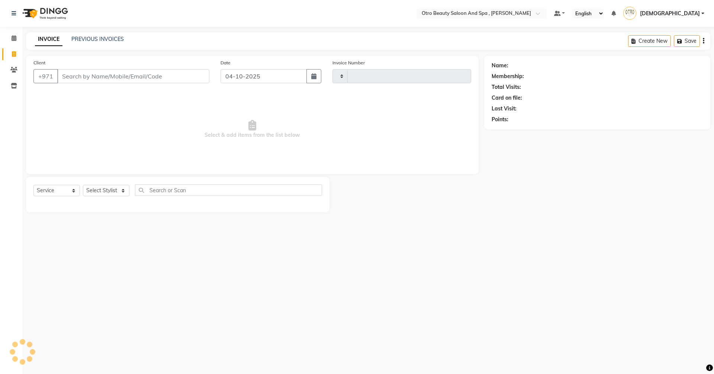
type input "1407"
select select "8622"
